Goal: Find specific page/section: Find specific page/section

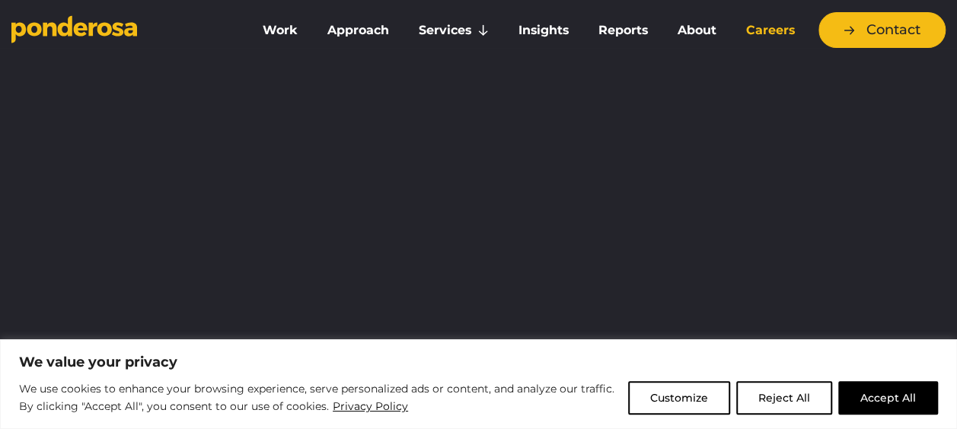
click at [756, 23] on link "Careers" at bounding box center [770, 30] width 72 height 32
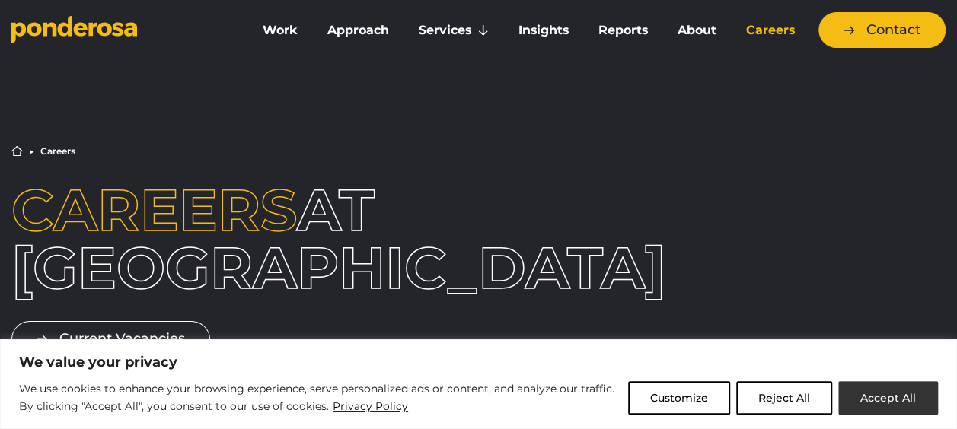
click at [872, 392] on button "Accept All" at bounding box center [888, 397] width 100 height 33
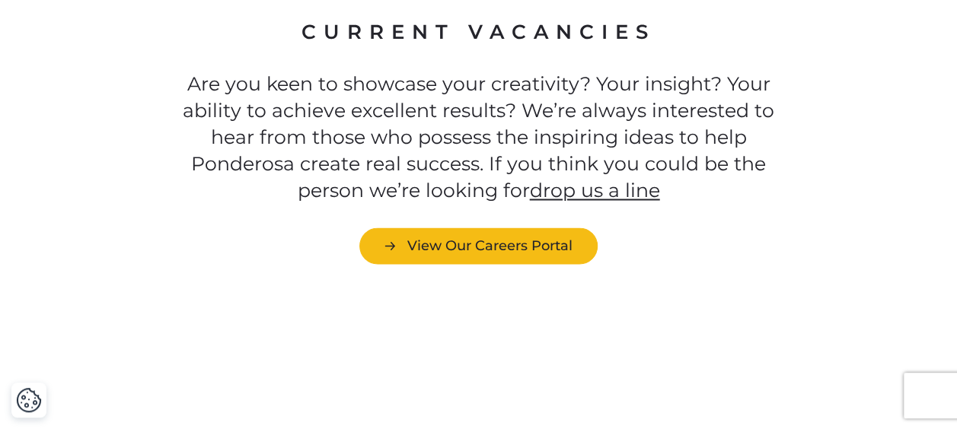
scroll to position [4098, 0]
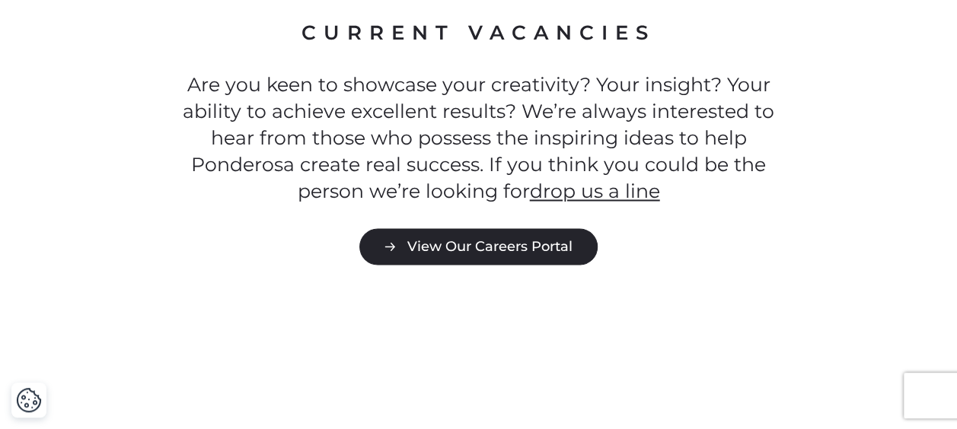
click at [549, 260] on link "View Our Careers Portal" at bounding box center [478, 246] width 238 height 36
